Goal: Information Seeking & Learning: Learn about a topic

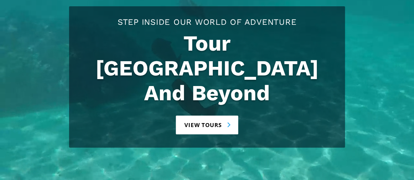
scroll to position [113, 0]
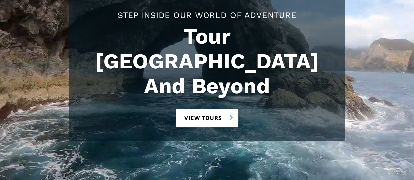
click at [224, 108] on link "View tours" at bounding box center [207, 117] width 62 height 19
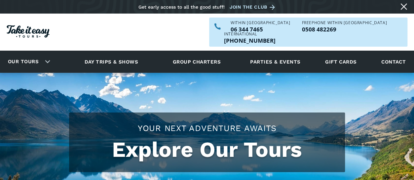
checkbox input "true"
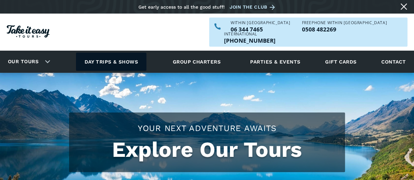
click at [100, 53] on link "Day trips & shows" at bounding box center [111, 62] width 70 height 18
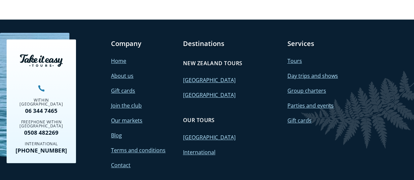
scroll to position [1389, 0]
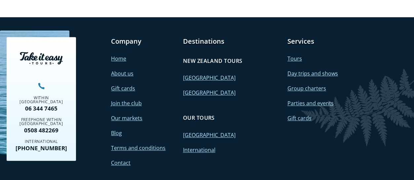
click at [122, 70] on link "About us" at bounding box center [122, 73] width 22 height 7
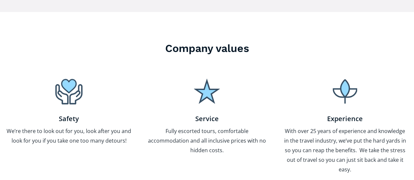
scroll to position [428, 0]
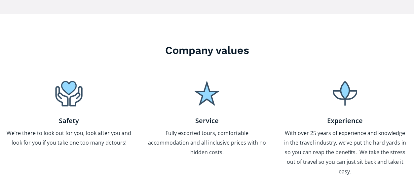
drag, startPoint x: 413, startPoint y: 80, endPoint x: 419, endPoint y: 88, distance: 9.7
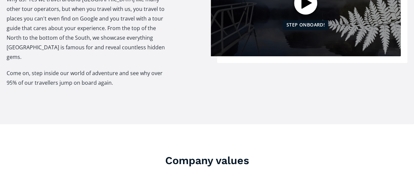
scroll to position [0, 0]
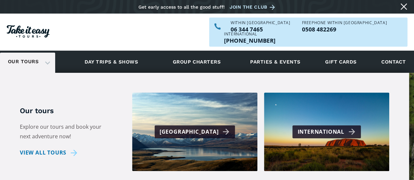
click at [36, 54] on link "Our tours" at bounding box center [23, 62] width 41 height 16
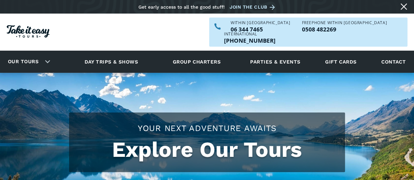
checkbox input "true"
drag, startPoint x: 123, startPoint y: 118, endPoint x: 261, endPoint y: 109, distance: 138.8
click at [179, 122] on h2 "Your Next Adventure Awaits" at bounding box center [207, 128] width 263 height 12
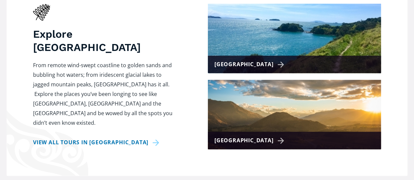
scroll to position [327, 0]
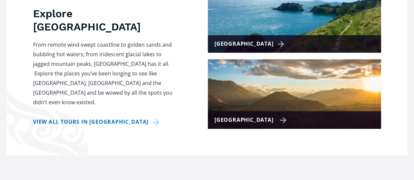
click at [255, 115] on div "[GEOGRAPHIC_DATA]" at bounding box center [251, 120] width 72 height 10
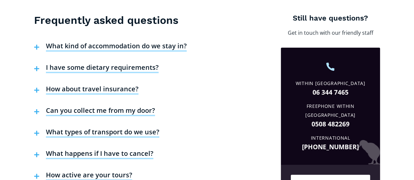
scroll to position [1242, 0]
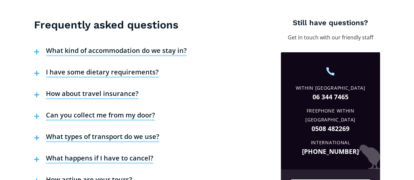
click at [115, 132] on h4 "What types of transport do we use?" at bounding box center [102, 137] width 113 height 10
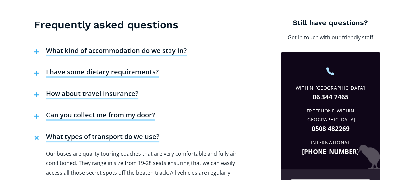
click at [115, 132] on h4 "What types of transport do we use?" at bounding box center [102, 137] width 113 height 10
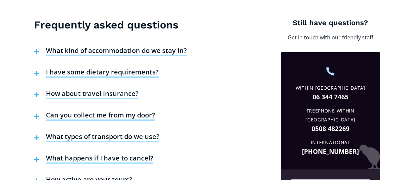
click at [115, 132] on h4 "What types of transport do we use?" at bounding box center [102, 137] width 113 height 10
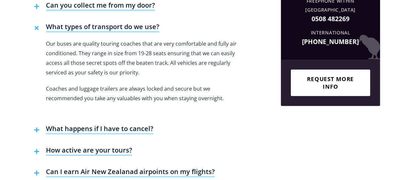
scroll to position [1341, 0]
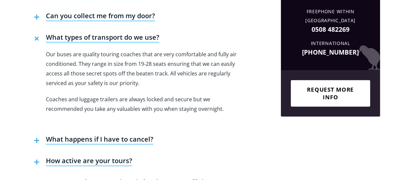
click at [140, 135] on h4 "What happens if I have to cancel?" at bounding box center [99, 140] width 107 height 10
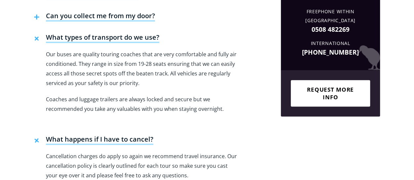
click at [140, 135] on h4 "What happens if I have to cancel?" at bounding box center [99, 140] width 107 height 10
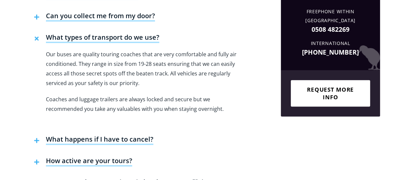
click at [140, 135] on h4 "What happens if I have to cancel?" at bounding box center [99, 140] width 107 height 10
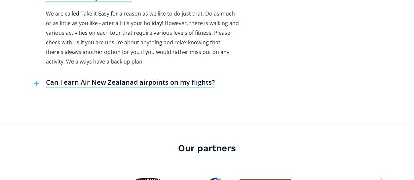
scroll to position [1138, 0]
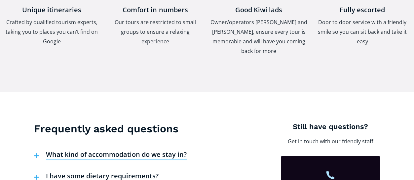
click at [155, 150] on h4 "What kind of accommodation do we stay in?" at bounding box center [116, 155] width 141 height 10
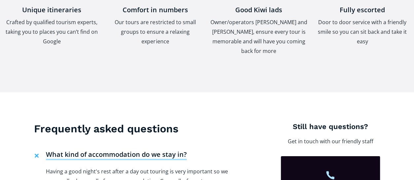
click at [155, 150] on h4 "What kind of accommodation do we stay in?" at bounding box center [116, 155] width 141 height 10
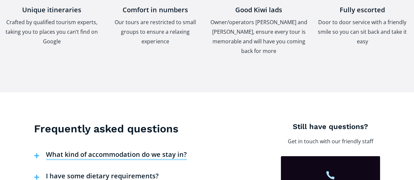
click at [155, 150] on h4 "What kind of accommodation do we stay in?" at bounding box center [116, 155] width 141 height 10
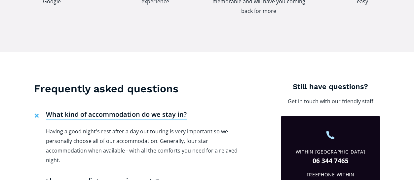
scroll to position [1199, 0]
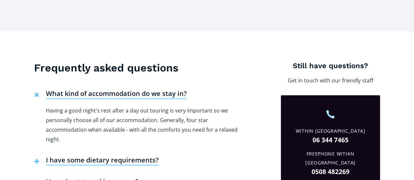
click at [107, 156] on h4 "I have some dietary requirements?" at bounding box center [102, 161] width 113 height 10
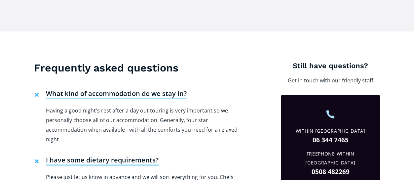
click at [107, 156] on h4 "I have some dietary requirements?" at bounding box center [102, 161] width 113 height 10
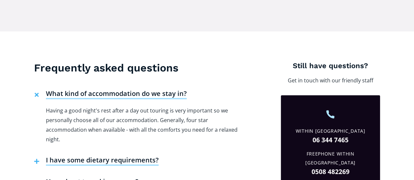
click at [107, 156] on h4 "I have some dietary requirements?" at bounding box center [102, 161] width 113 height 10
